Goal: Information Seeking & Learning: Learn about a topic

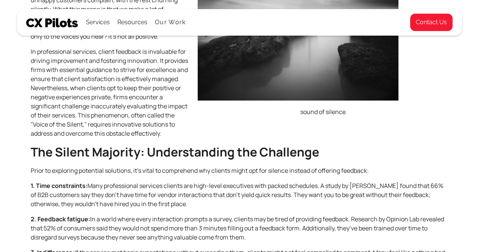
scroll to position [409, 0]
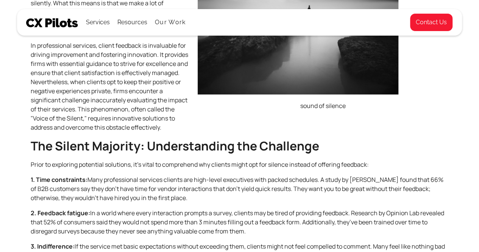
click at [222, 150] on h2 "The Silent Majority: Understanding the Challenge" at bounding box center [240, 146] width 418 height 16
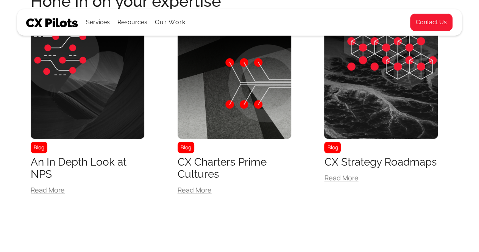
scroll to position [1697, 0]
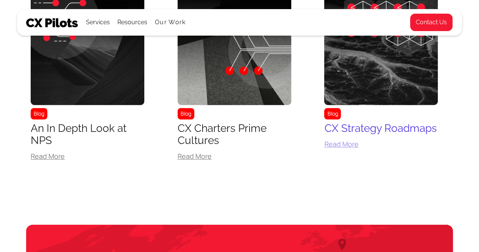
click at [333, 147] on div "Read More" at bounding box center [381, 144] width 114 height 7
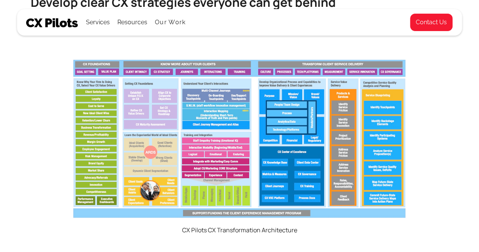
scroll to position [272, 0]
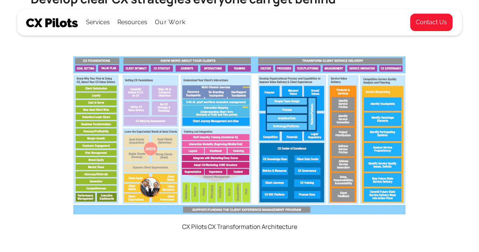
click at [208, 87] on img at bounding box center [239, 135] width 334 height 160
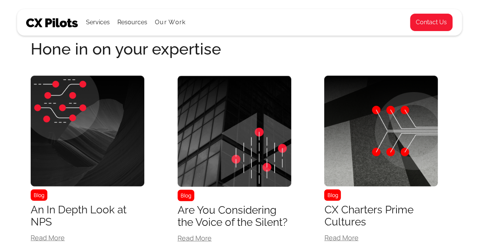
scroll to position [2378, 0]
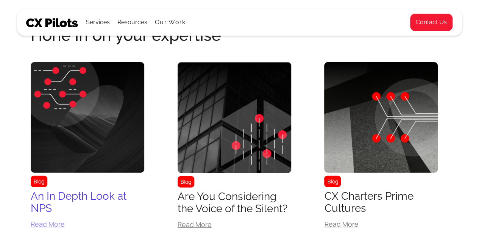
click at [122, 187] on div "Blog" at bounding box center [88, 126] width 114 height 128
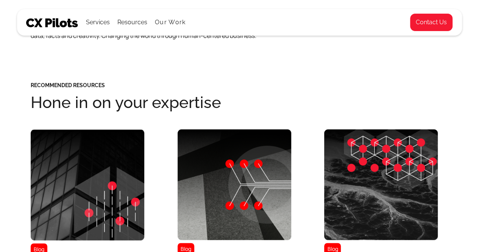
scroll to position [300, 0]
